Goal: Communication & Community: Answer question/provide support

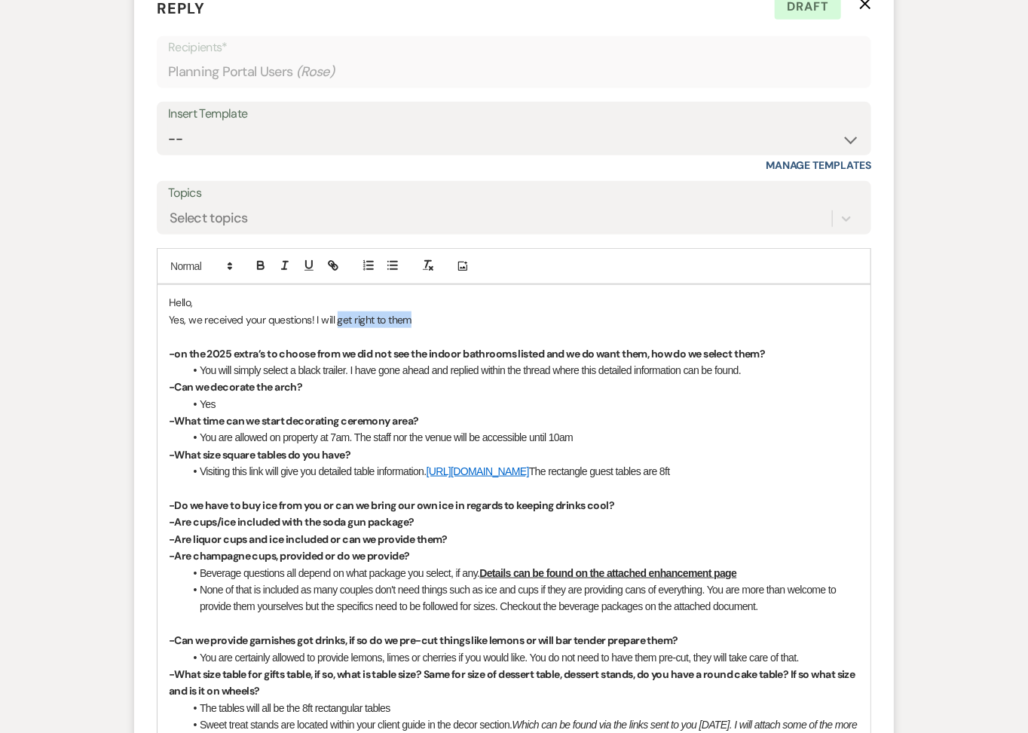
drag, startPoint x: 415, startPoint y: 329, endPoint x: 335, endPoint y: 325, distance: 79.3
click at [335, 326] on p "Yes, we received your questions! I will get right to them" at bounding box center [514, 319] width 691 height 17
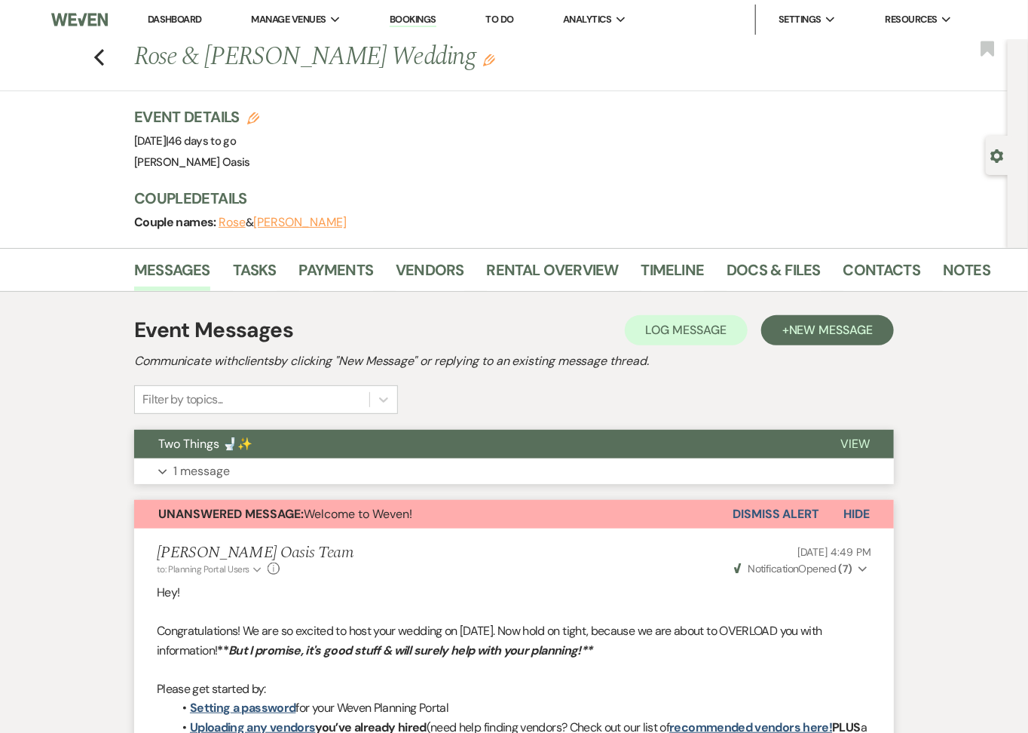
click at [605, 452] on button "Two Things 🚽✨" at bounding box center [475, 444] width 682 height 29
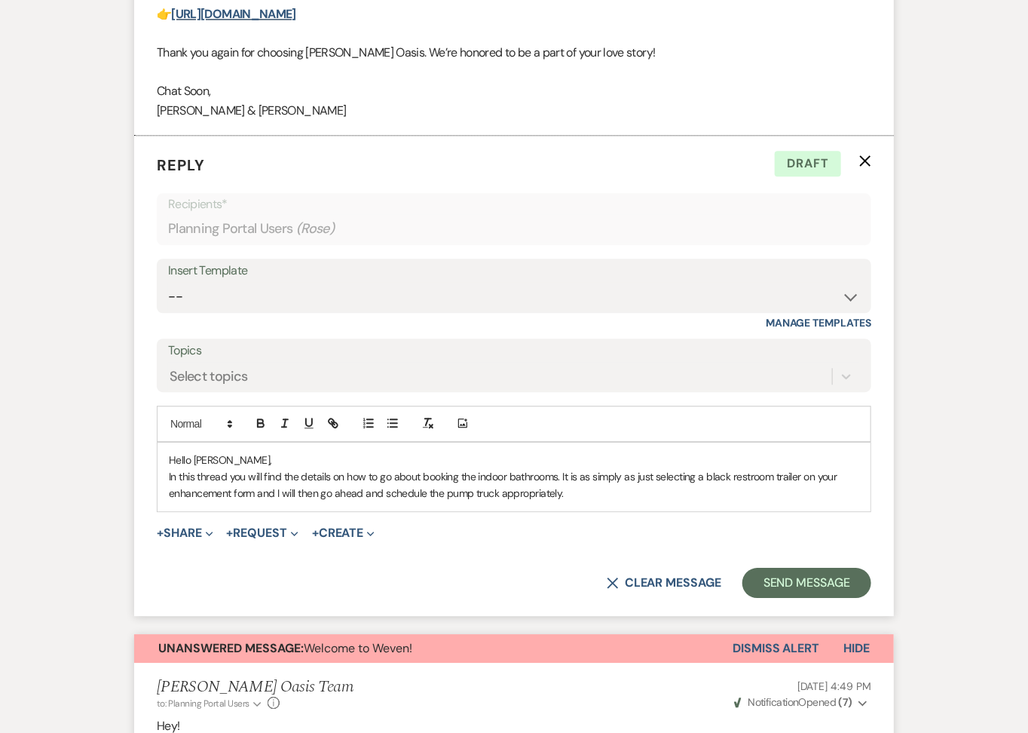
scroll to position [1468, 0]
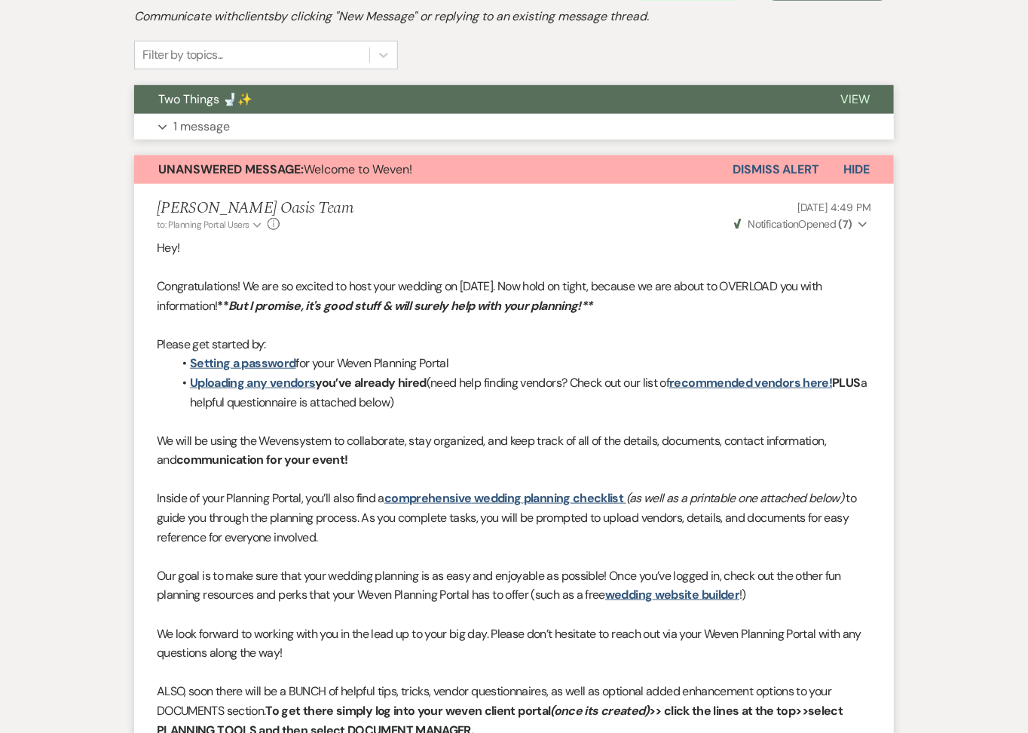
scroll to position [0, 0]
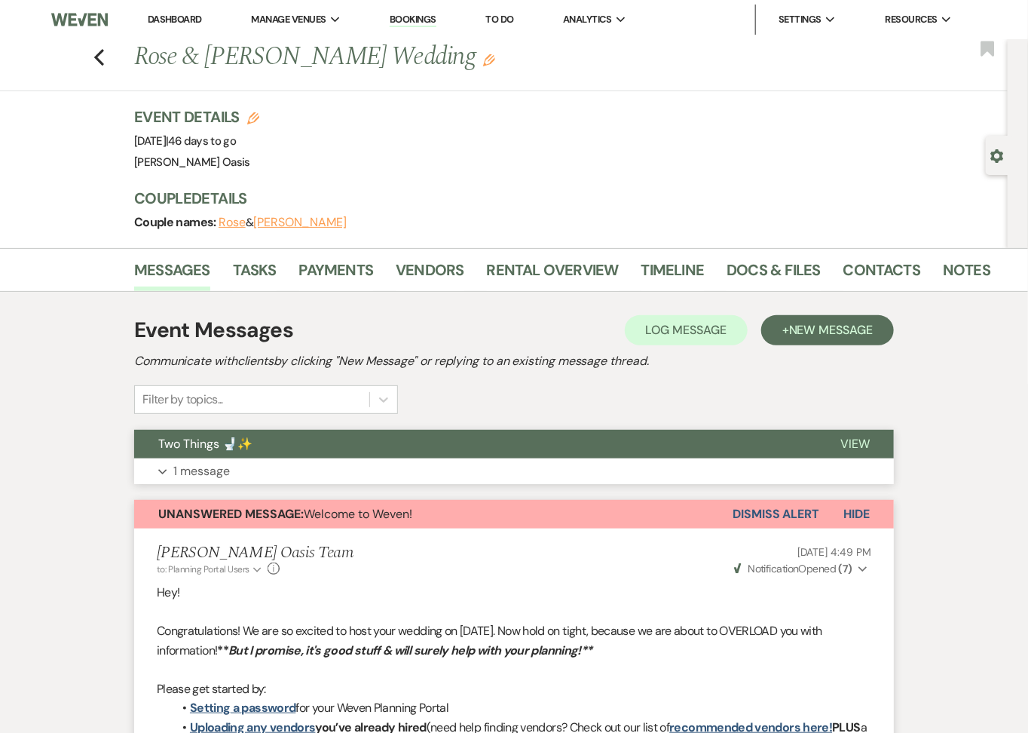
click at [844, 446] on span "View" at bounding box center [855, 444] width 29 height 16
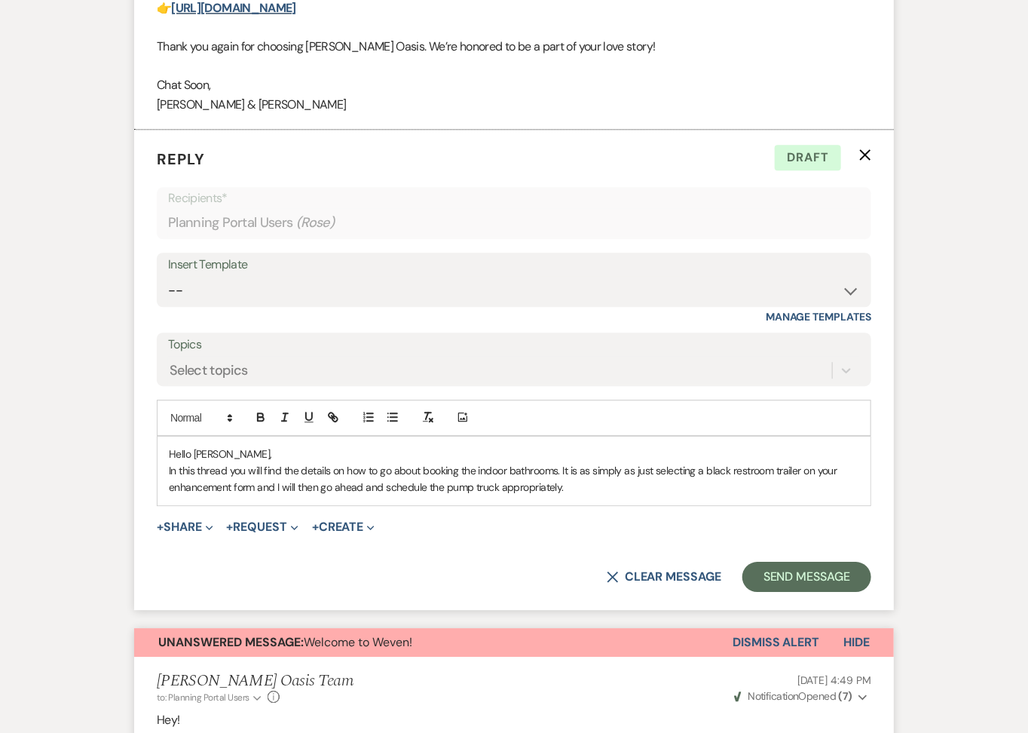
scroll to position [1467, 0]
click at [795, 570] on button "Send Message" at bounding box center [807, 577] width 129 height 30
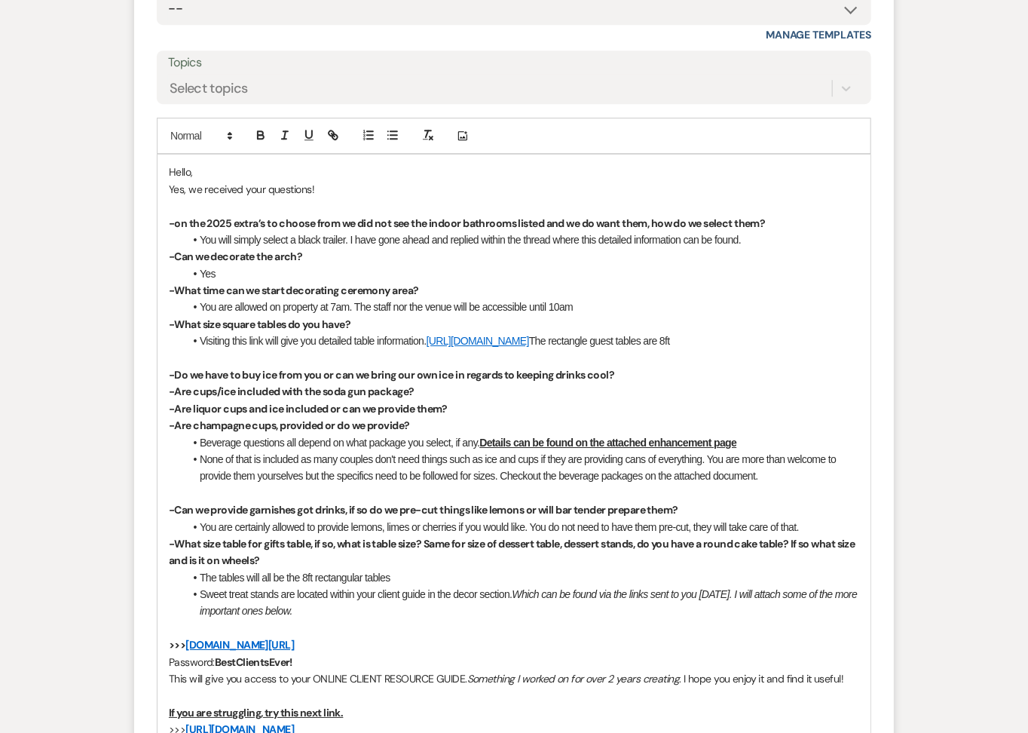
scroll to position [6417, 0]
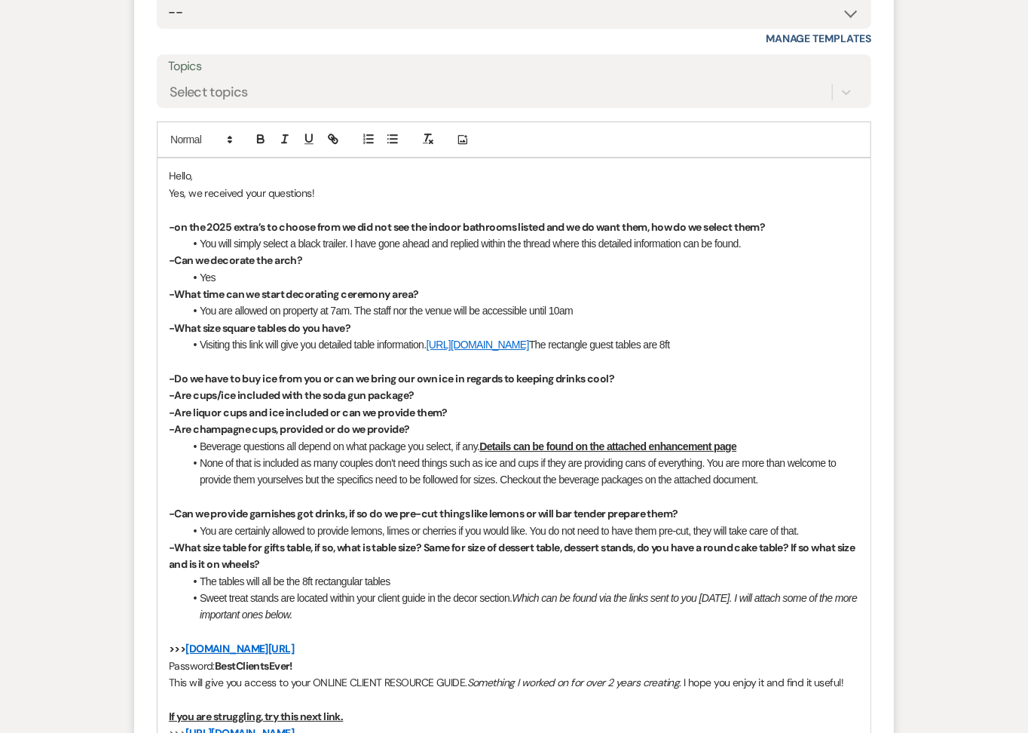
click at [238, 286] on li "Yes" at bounding box center [522, 277] width 676 height 17
click at [764, 455] on li "Beverage questions all depend on what package you select, if any. Details can b…" at bounding box center [522, 446] width 676 height 17
drag, startPoint x: 500, startPoint y: 491, endPoint x: 508, endPoint y: 525, distance: 35.7
click at [504, 489] on li "None of that is included as many couples don't need things such as ice and cups…" at bounding box center [522, 472] width 676 height 34
drag, startPoint x: 718, startPoint y: 489, endPoint x: 633, endPoint y: 490, distance: 84.4
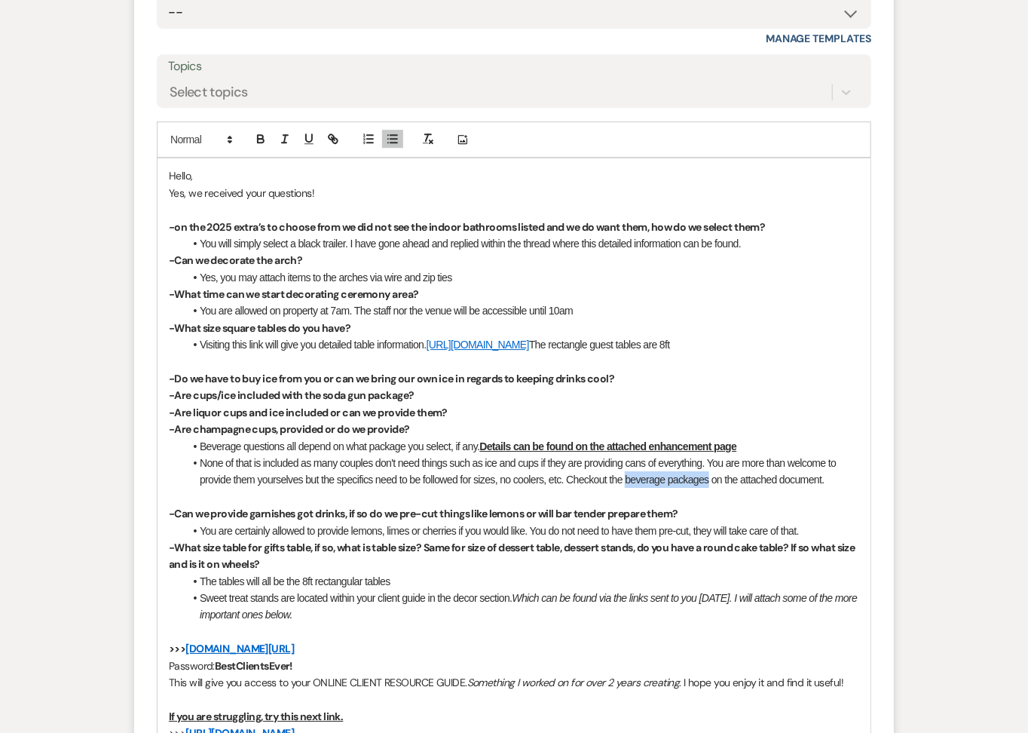
click at [633, 489] on li "None of that is included as many couples don't need things such as ice and cups…" at bounding box center [522, 472] width 676 height 34
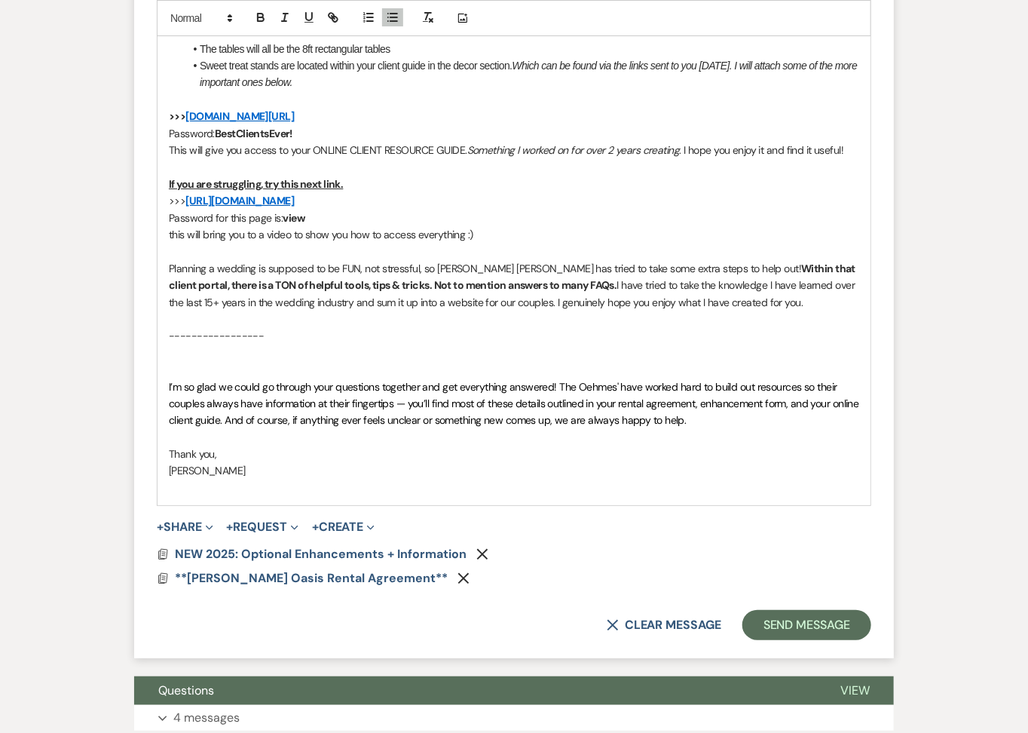
scroll to position [6960, 0]
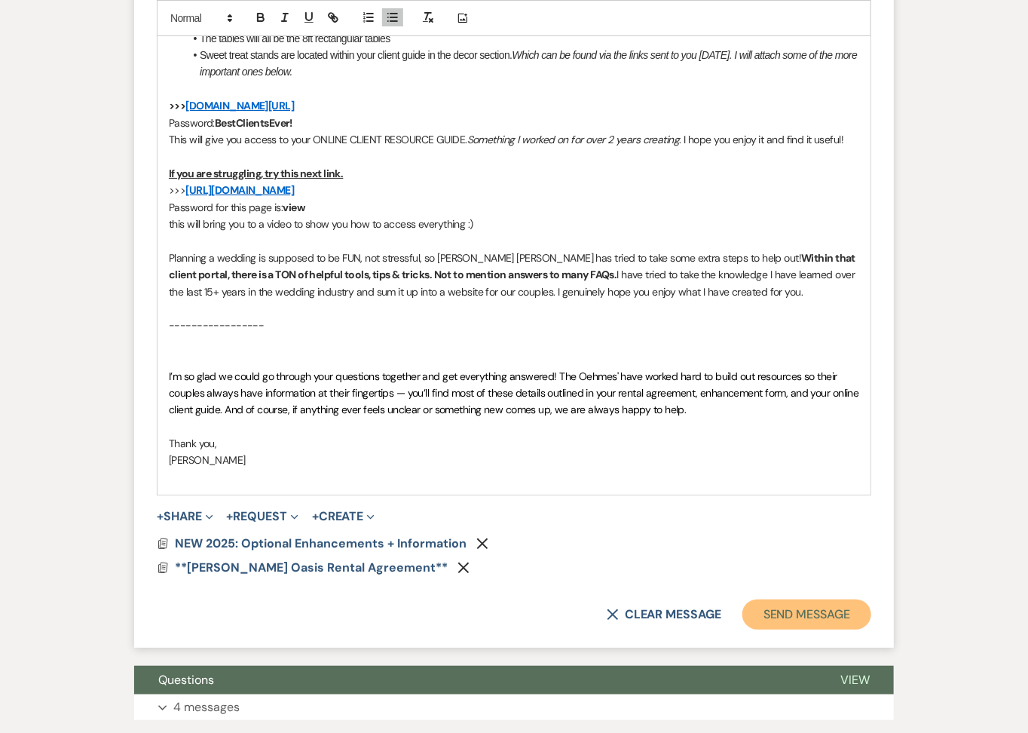
click at [789, 618] on button "Send Message" at bounding box center [807, 614] width 129 height 30
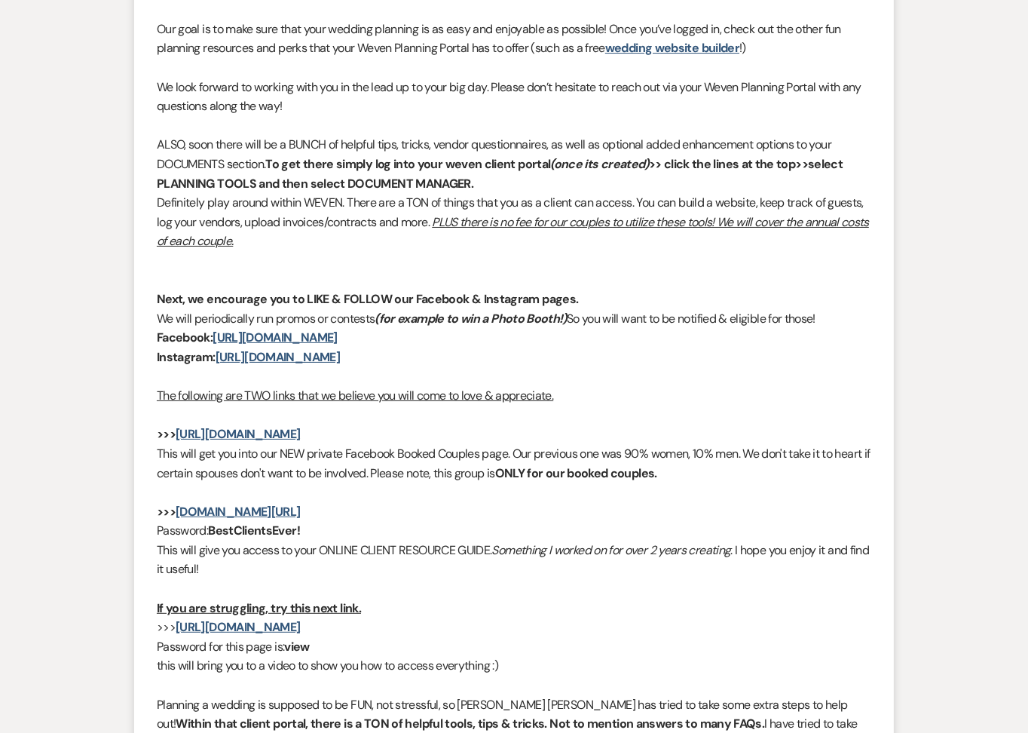
scroll to position [2104, 0]
